Goal: Information Seeking & Learning: Learn about a topic

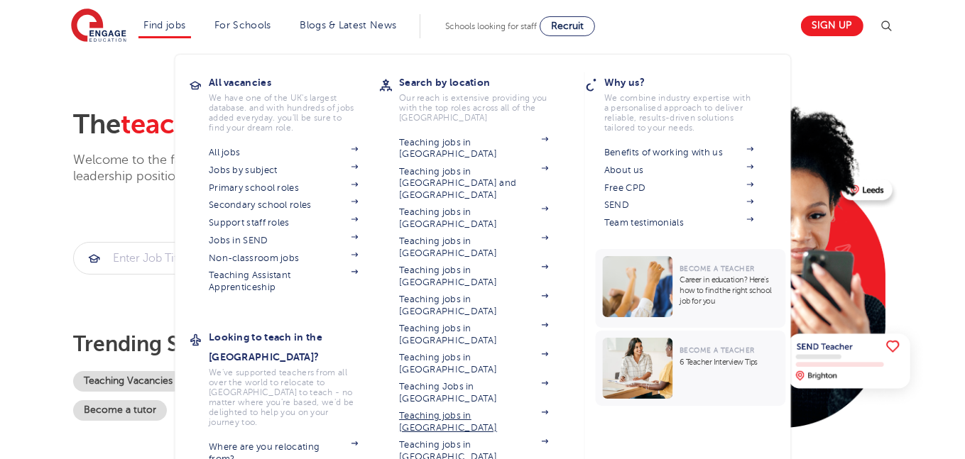
scroll to position [55, 0]
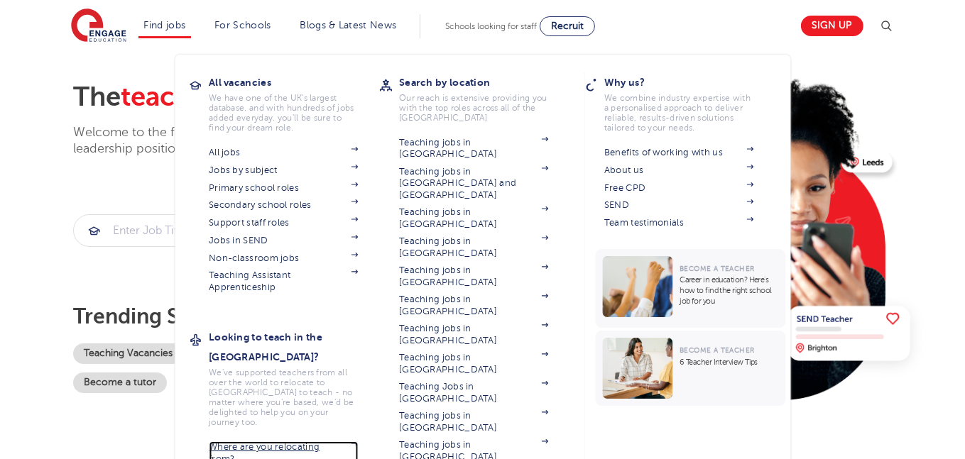
click at [261, 442] on link "Where are you relocating from?" at bounding box center [283, 453] width 149 height 23
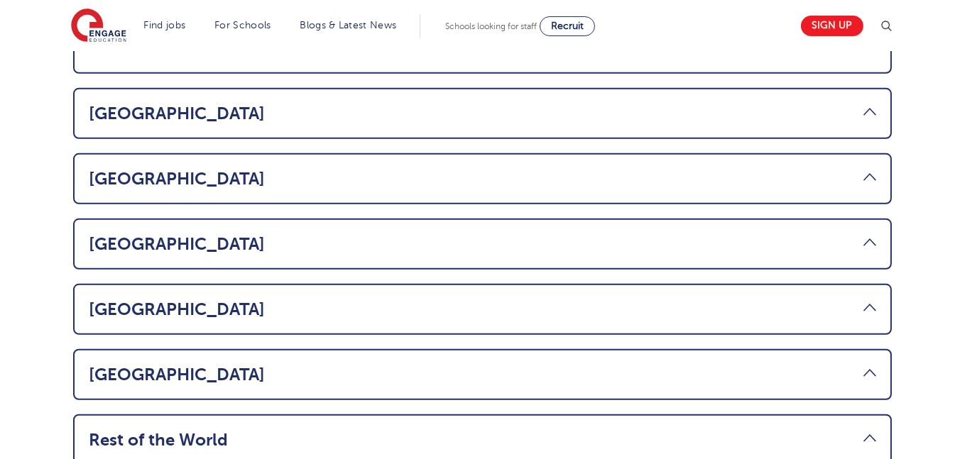
scroll to position [1011, 0]
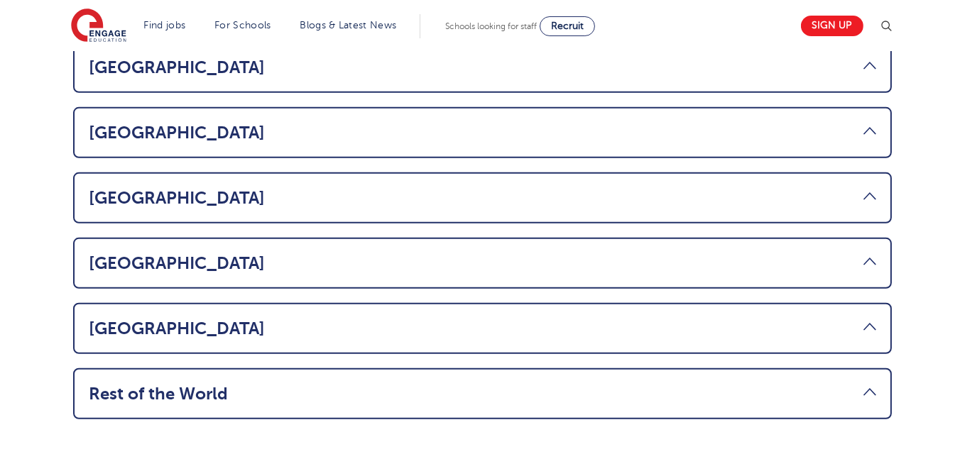
click at [770, 384] on link "Rest of the World" at bounding box center [482, 394] width 787 height 20
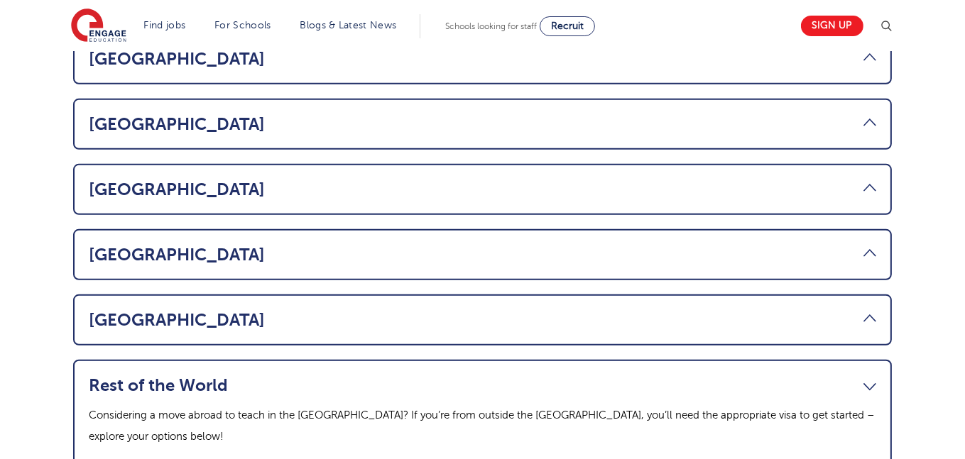
scroll to position [912, 0]
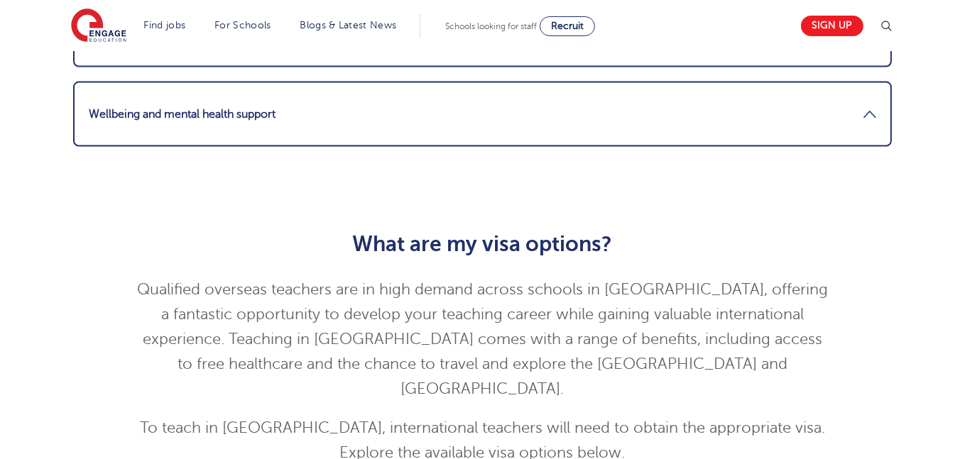
scroll to position [2338, 0]
